Goal: Find specific page/section: Find specific page/section

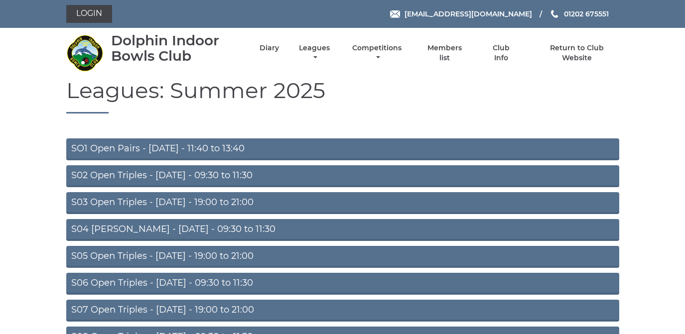
scroll to position [45, 0]
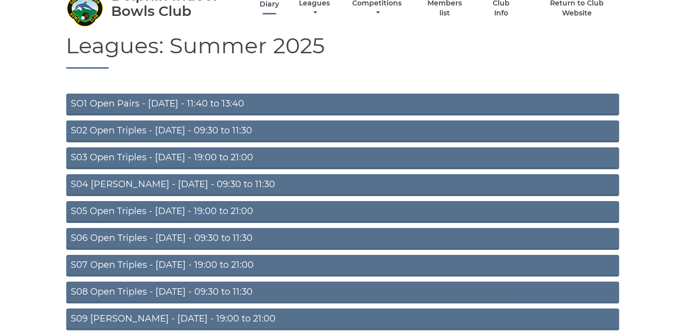
click at [270, 3] on link "Diary" at bounding box center [269, 4] width 19 height 9
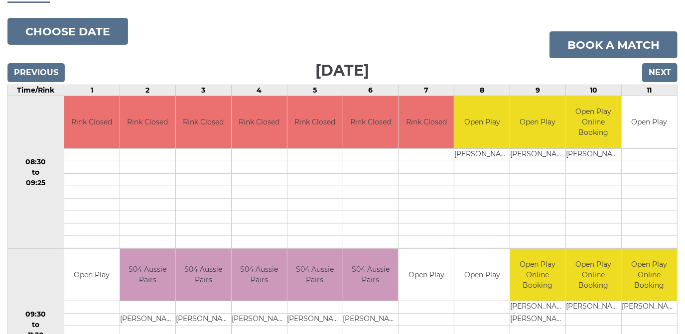
scroll to position [53, 0]
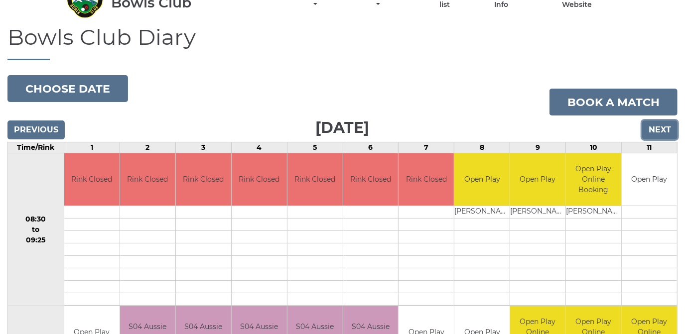
click at [659, 129] on input "Next" at bounding box center [659, 130] width 35 height 19
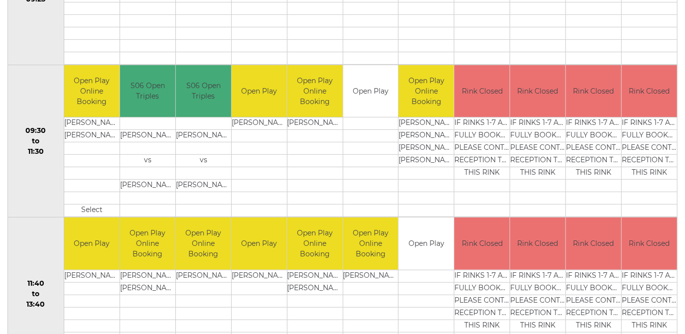
scroll to position [272, 0]
